Goal: Find specific page/section: Find specific page/section

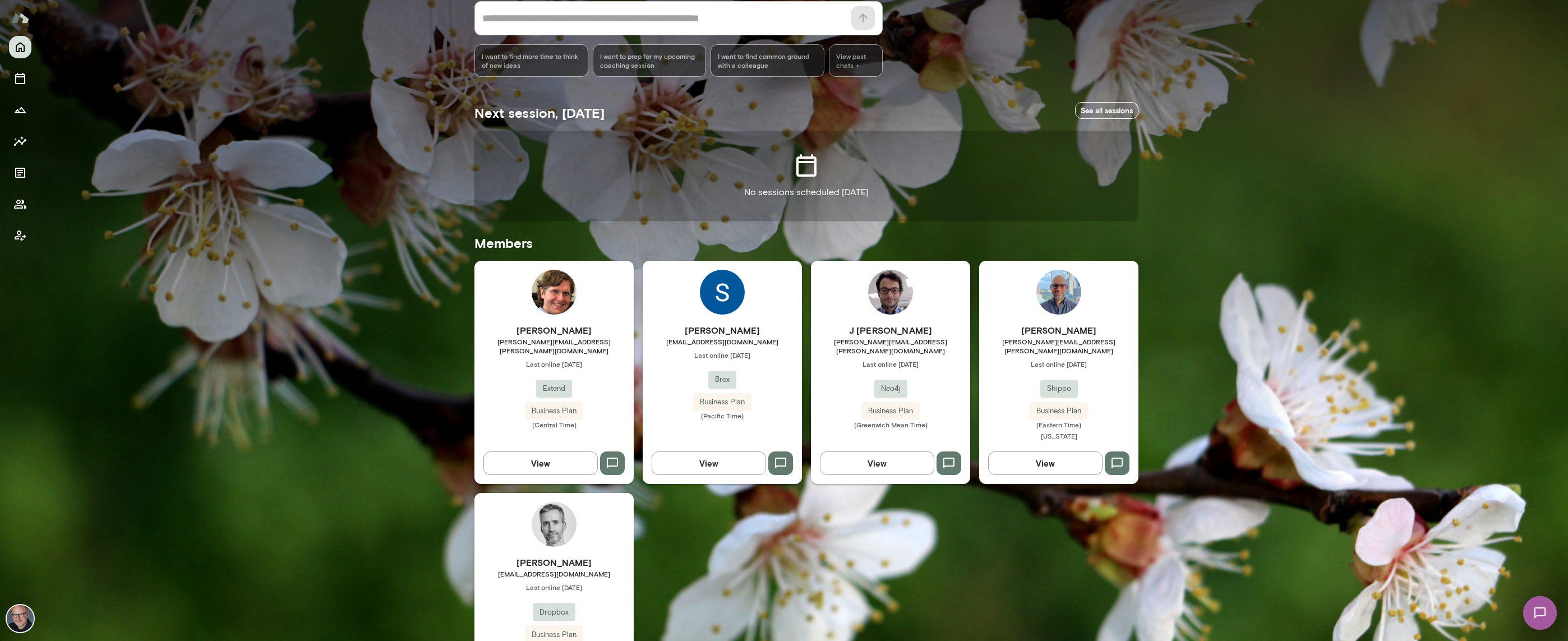
scroll to position [127, 0]
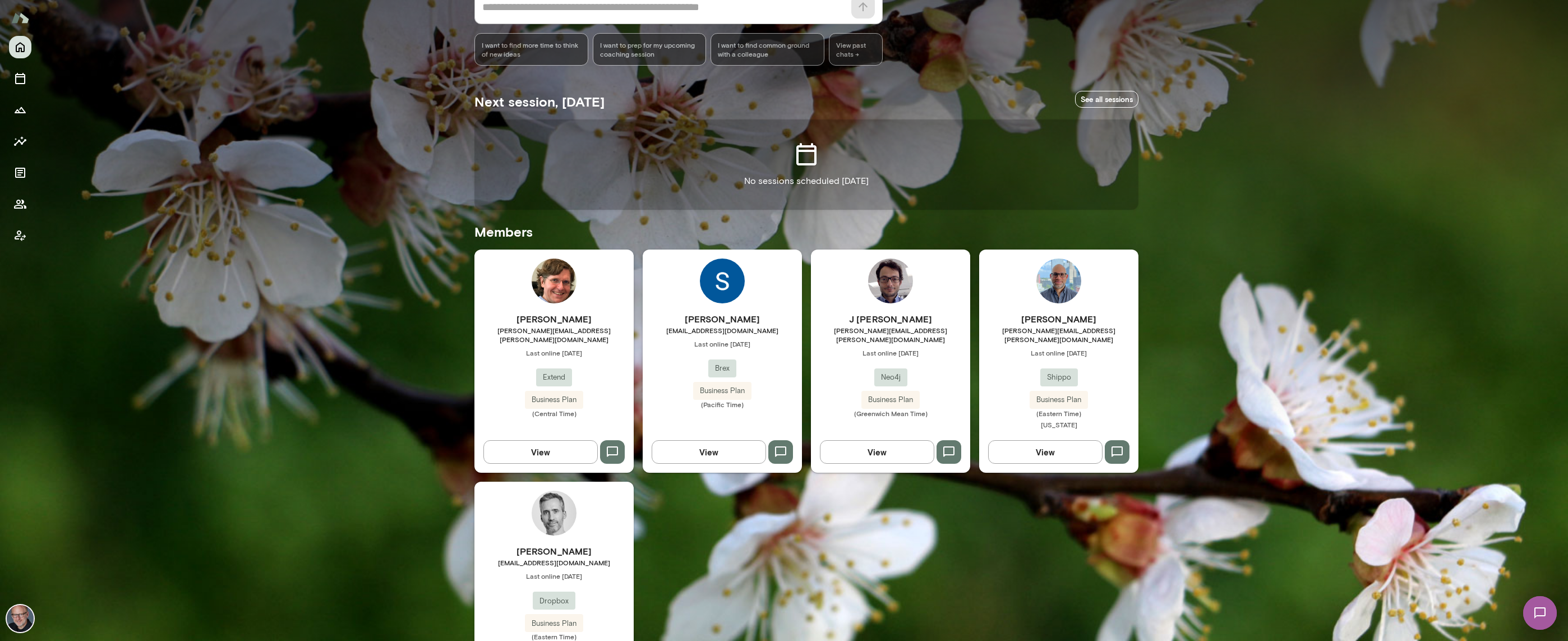
click at [753, 333] on span "[EMAIL_ADDRESS][DOMAIN_NAME]" at bounding box center [722, 331] width 159 height 9
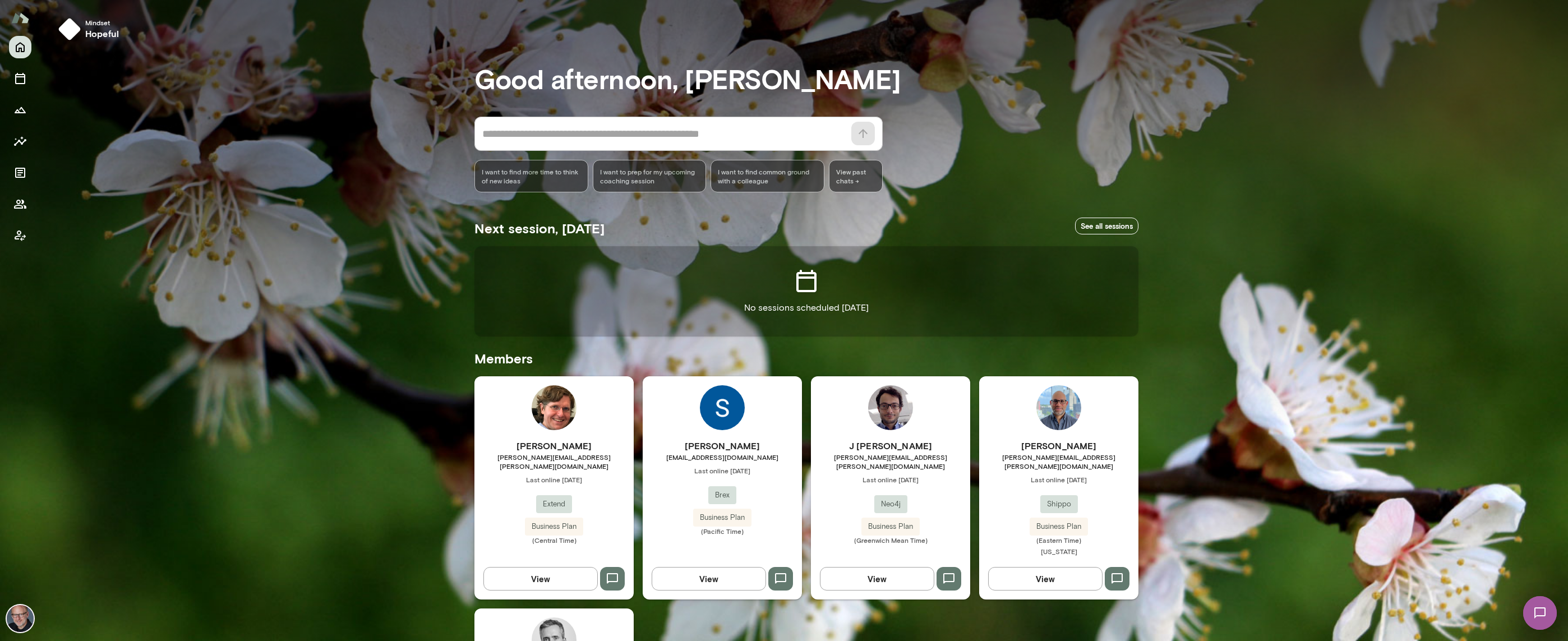
click at [591, 460] on span "[PERSON_NAME][EMAIL_ADDRESS][PERSON_NAME][DOMAIN_NAME]" at bounding box center [554, 462] width 159 height 18
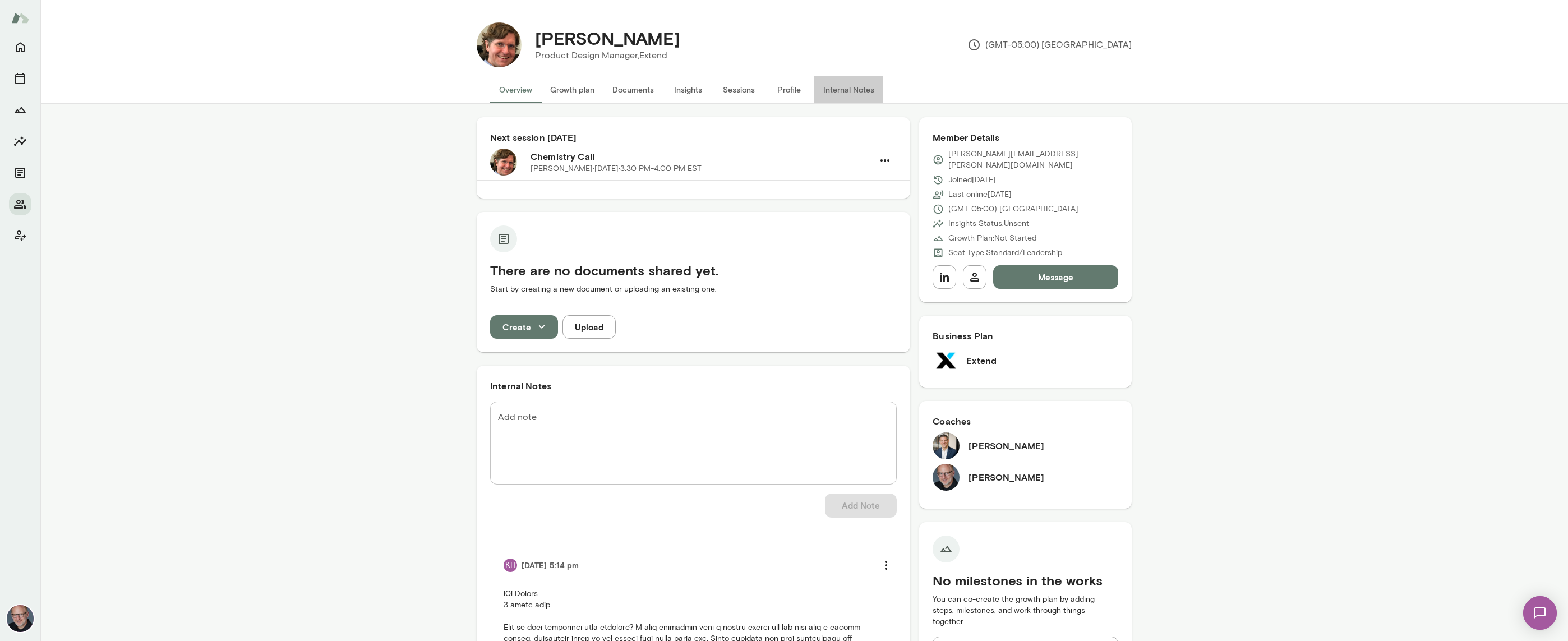
click at [842, 92] on button "Internal Notes" at bounding box center [849, 89] width 69 height 26
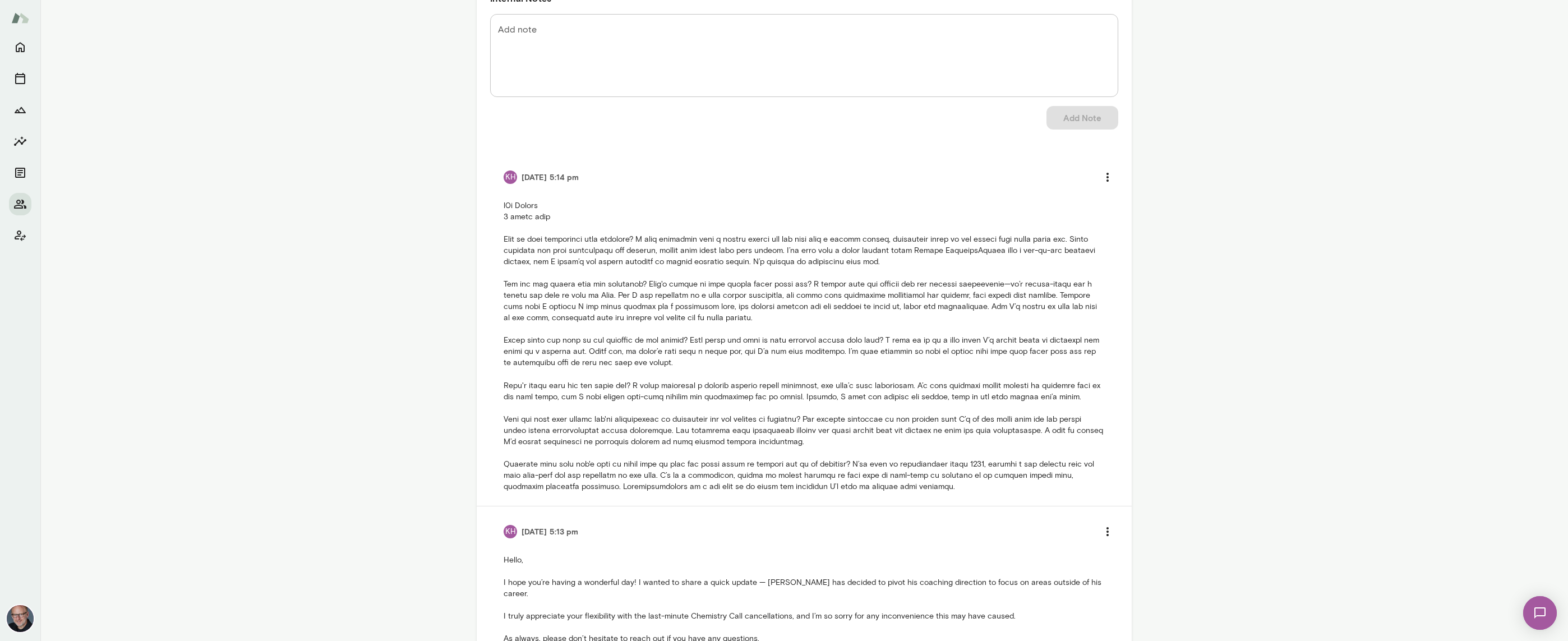
scroll to position [215, 0]
